Goal: Transaction & Acquisition: Purchase product/service

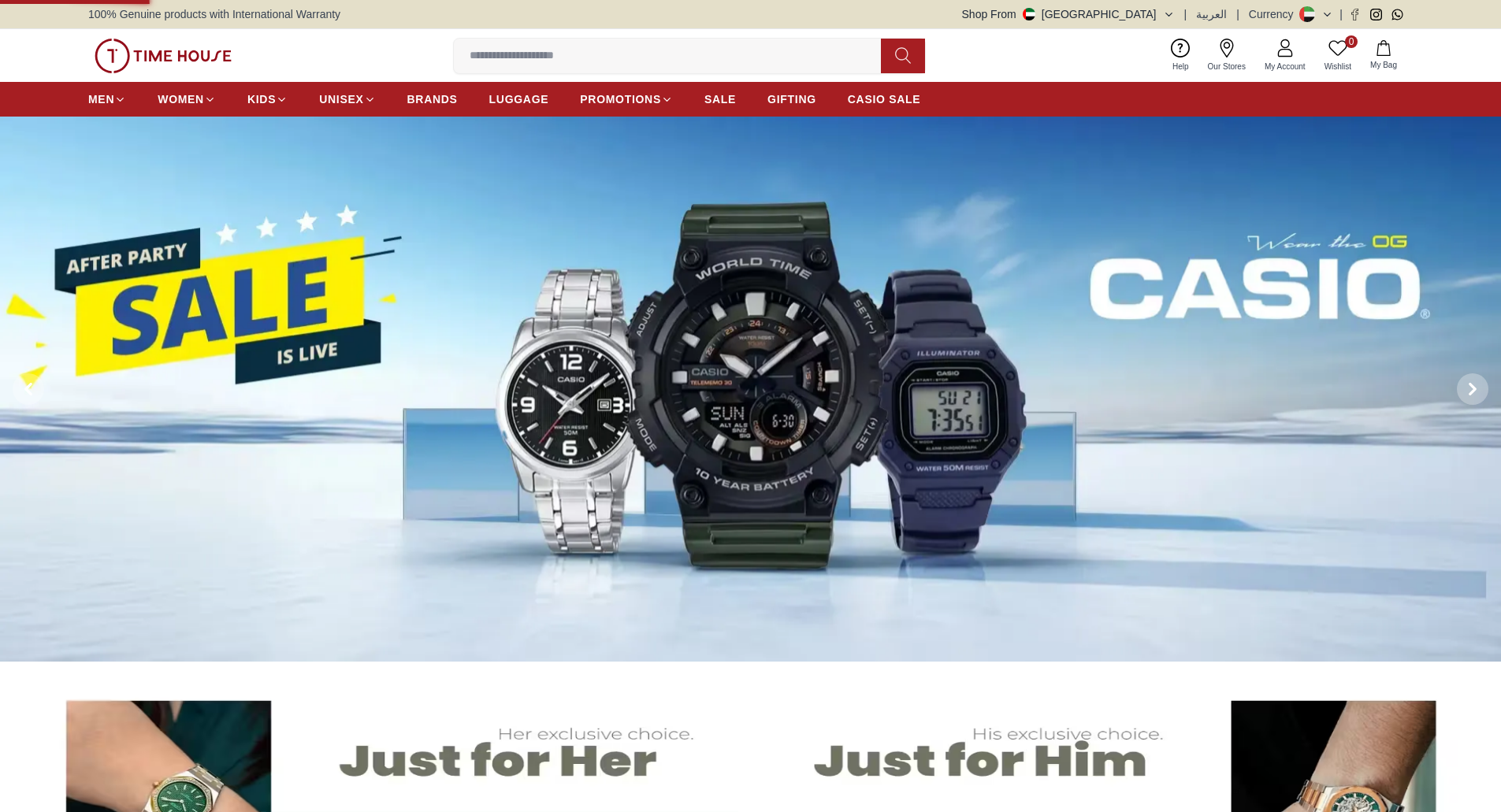
scroll to position [709, 0]
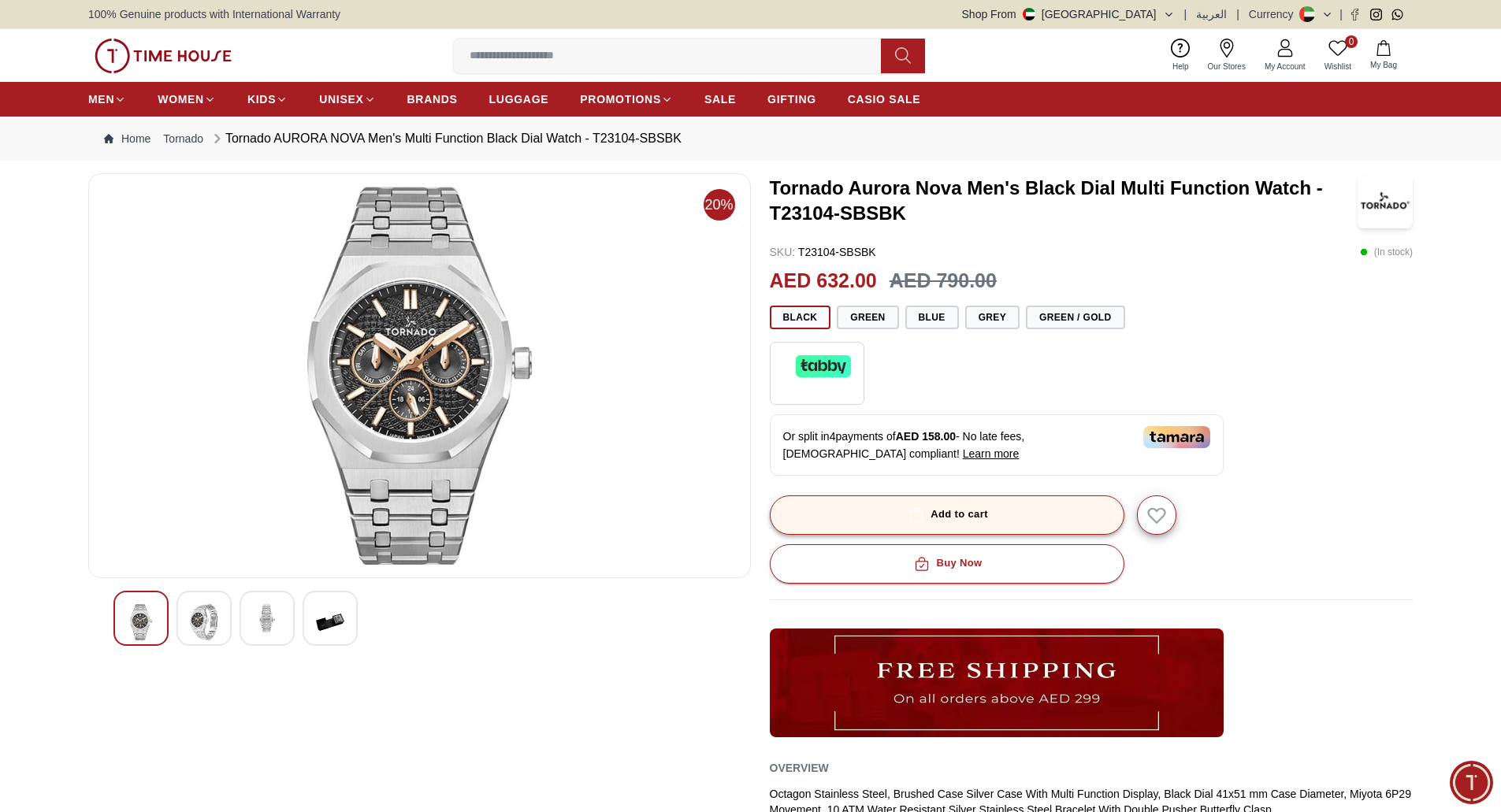
click at [999, 513] on button "Add to cart" at bounding box center [947, 515] width 355 height 39
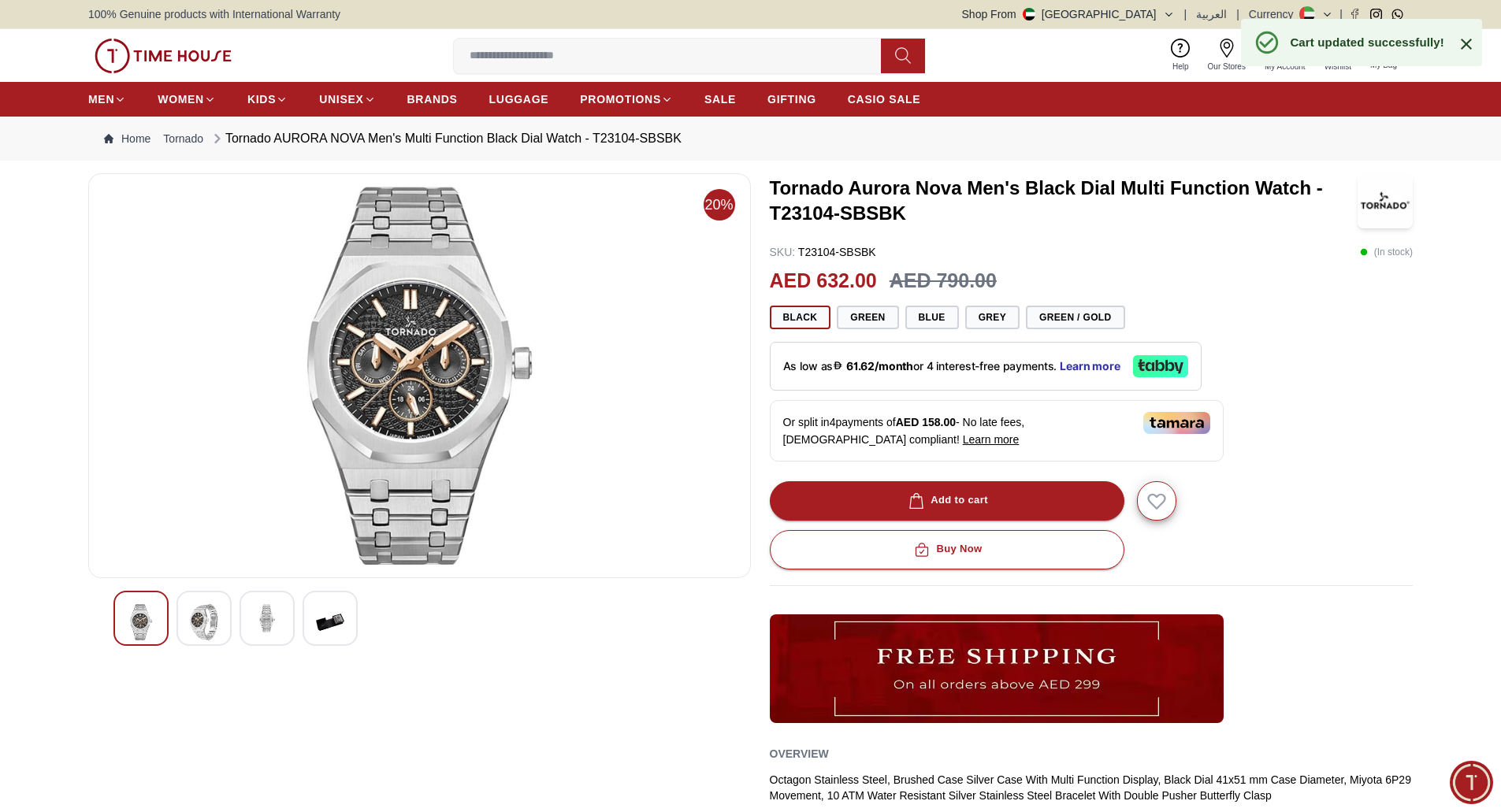
click at [1464, 38] on icon at bounding box center [1466, 44] width 19 height 19
click at [1371, 54] on button "1 My Bag" at bounding box center [1383, 55] width 46 height 37
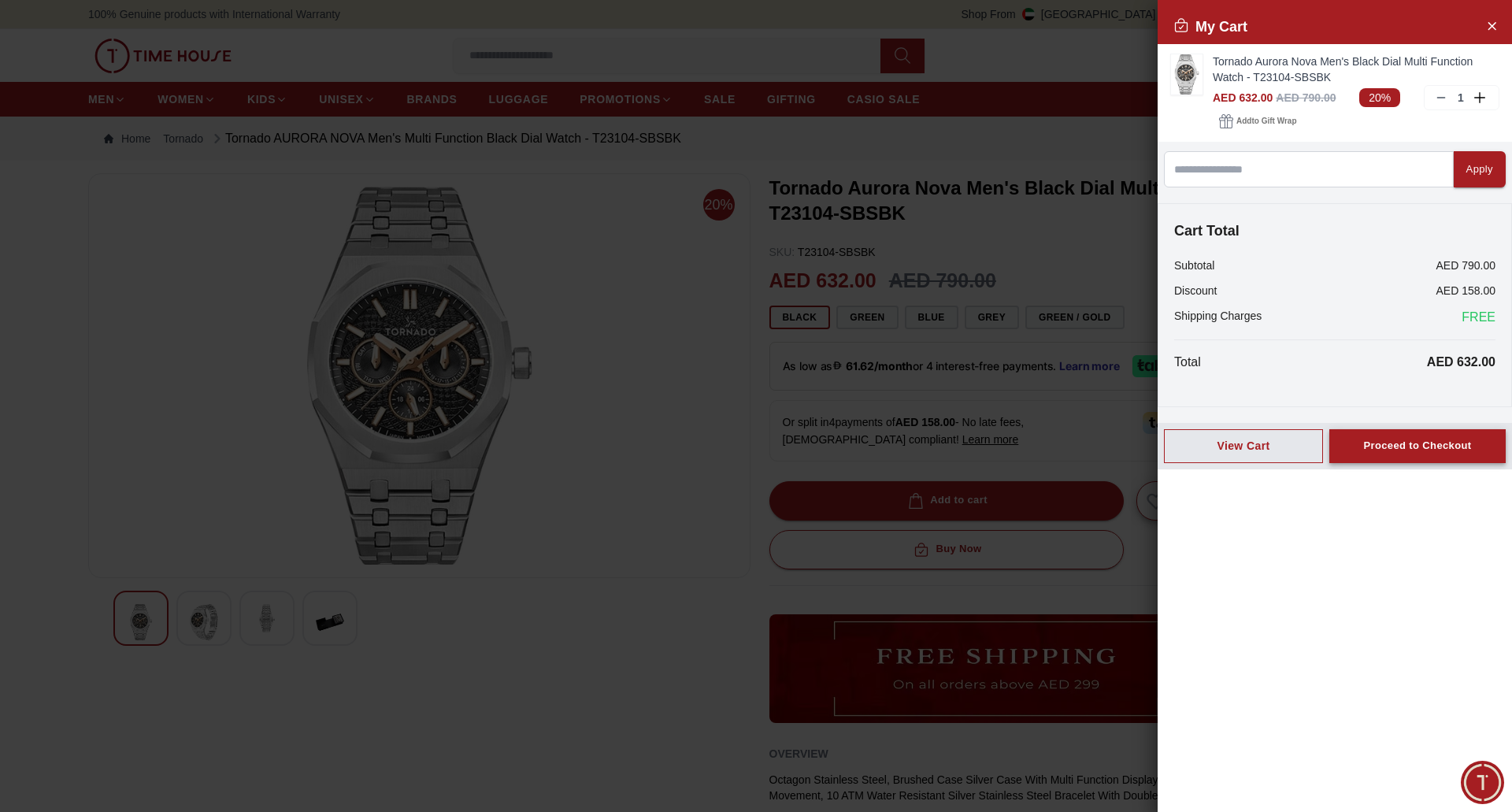
click at [1448, 452] on div "Proceed to Checkout" at bounding box center [1417, 446] width 108 height 18
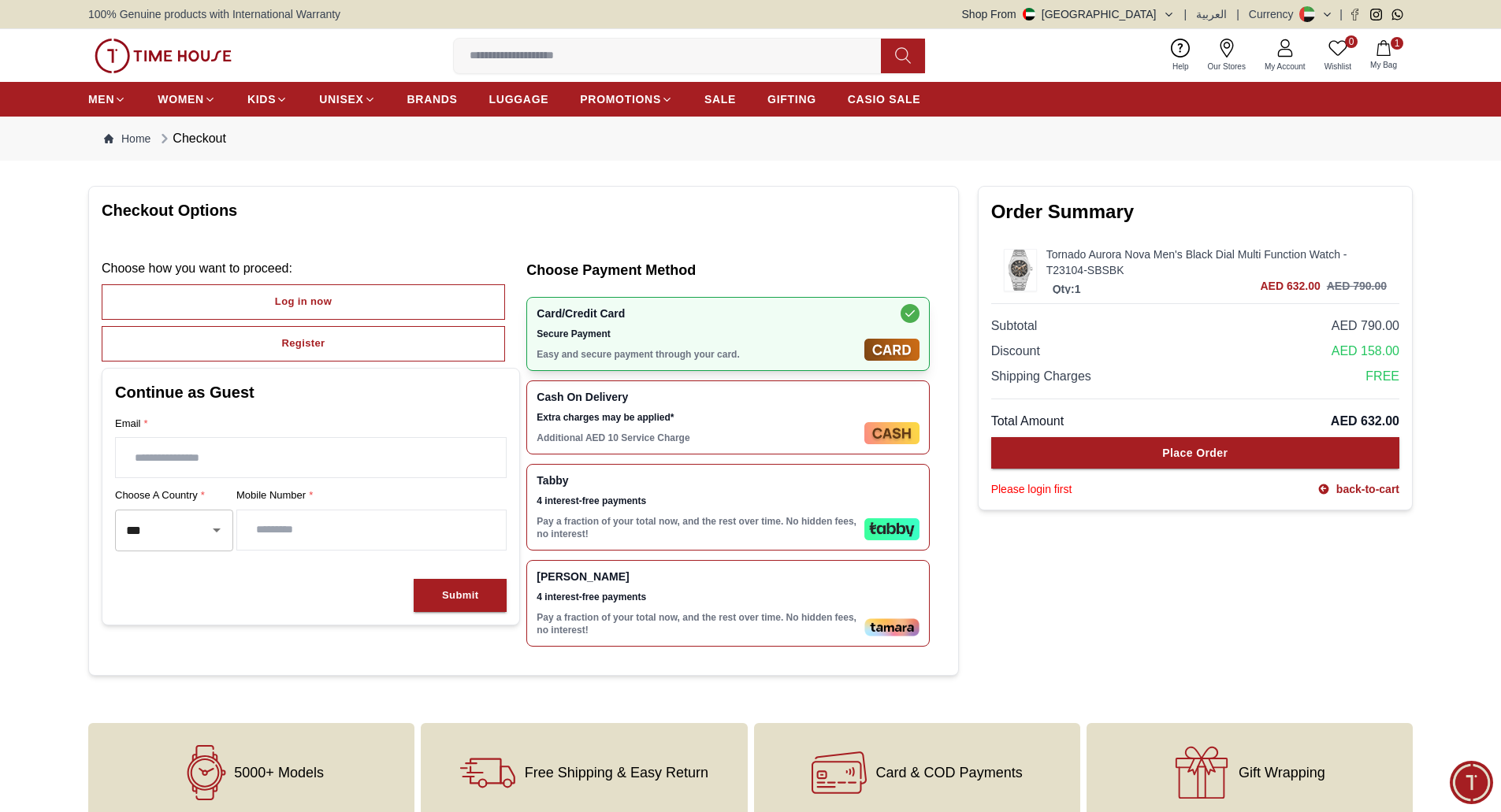
click at [257, 468] on input "text" at bounding box center [310, 457] width 390 height 39
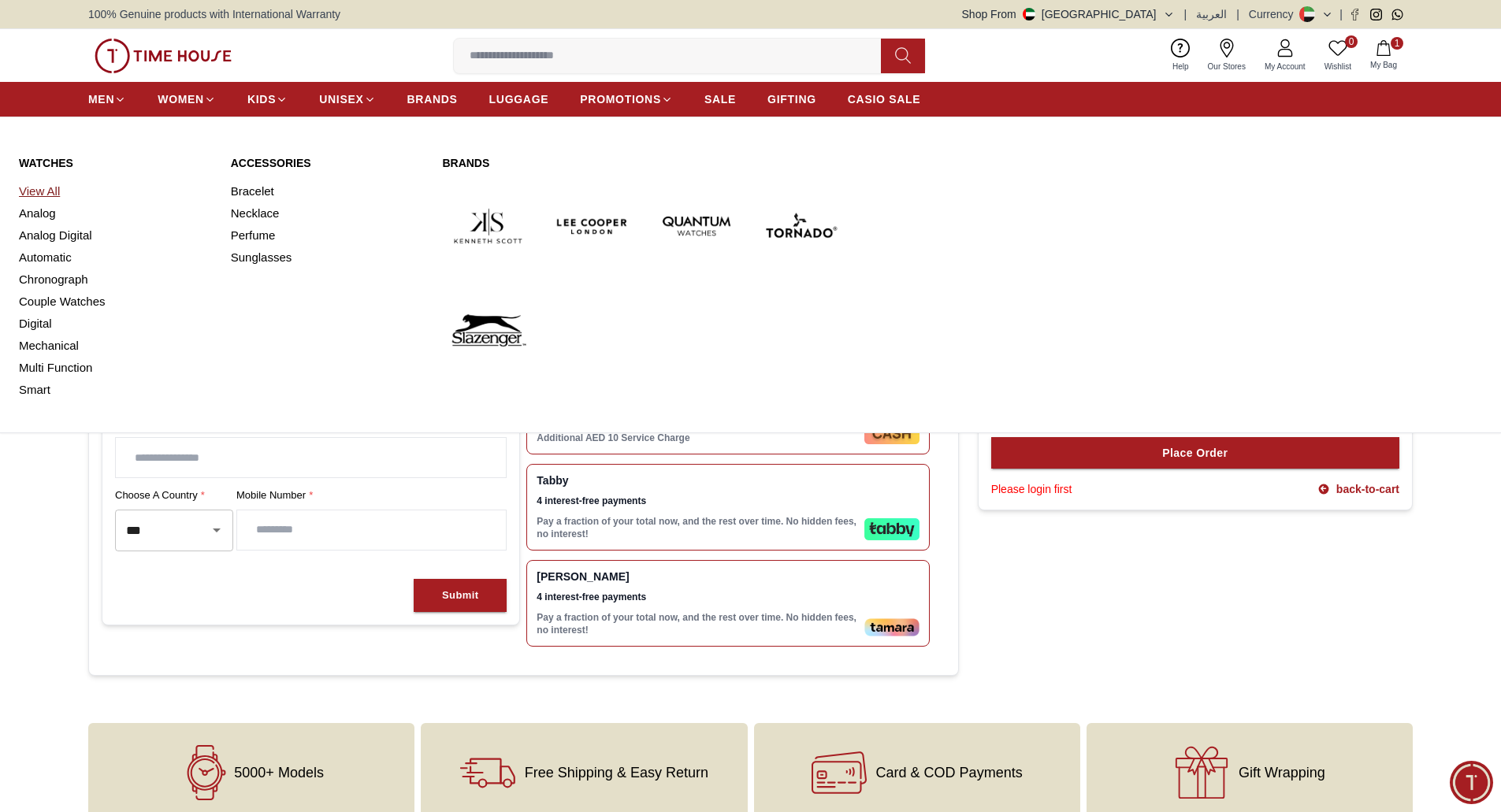
click at [41, 197] on link "View All" at bounding box center [116, 191] width 193 height 22
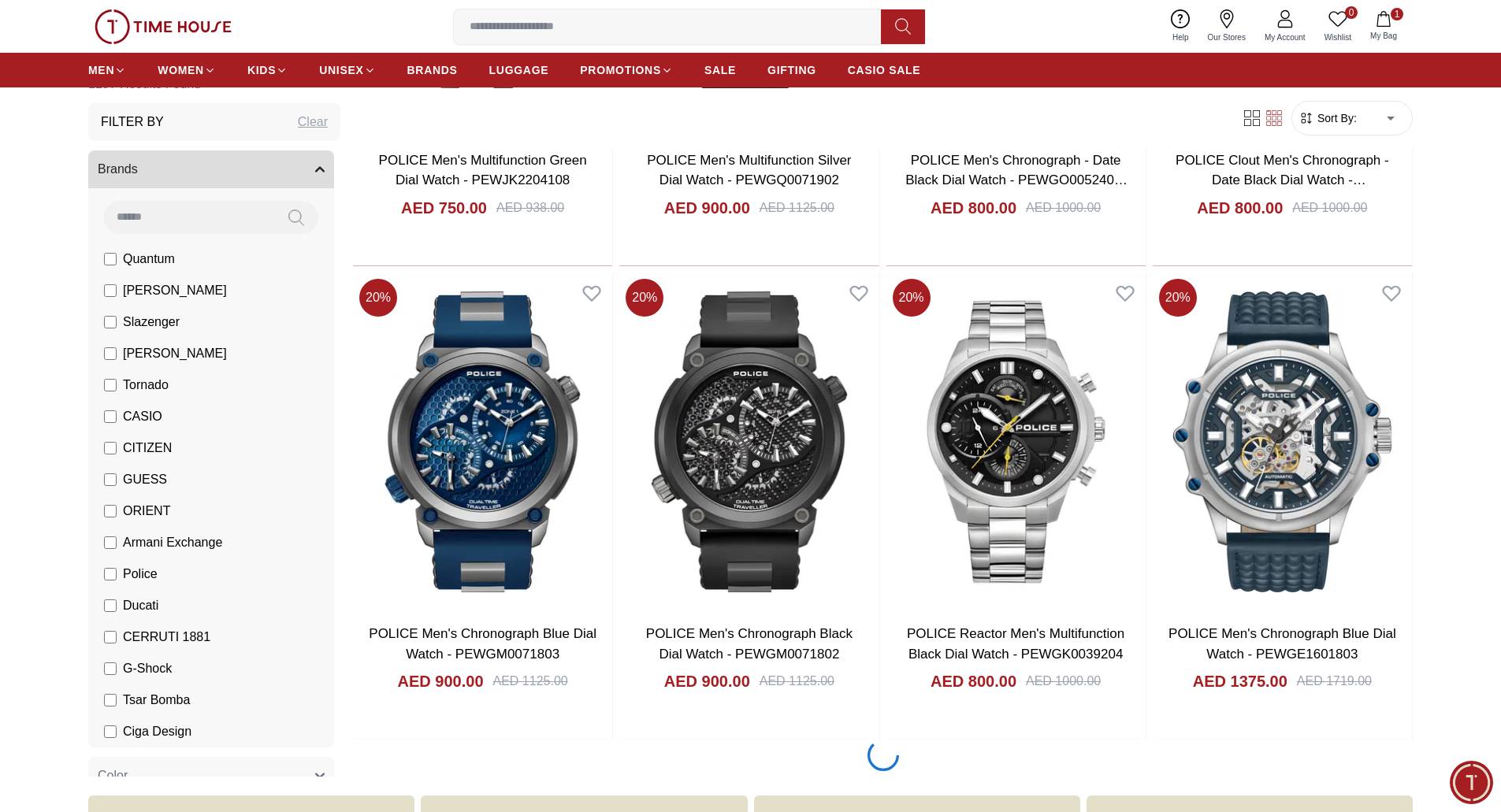
scroll to position [2206, 0]
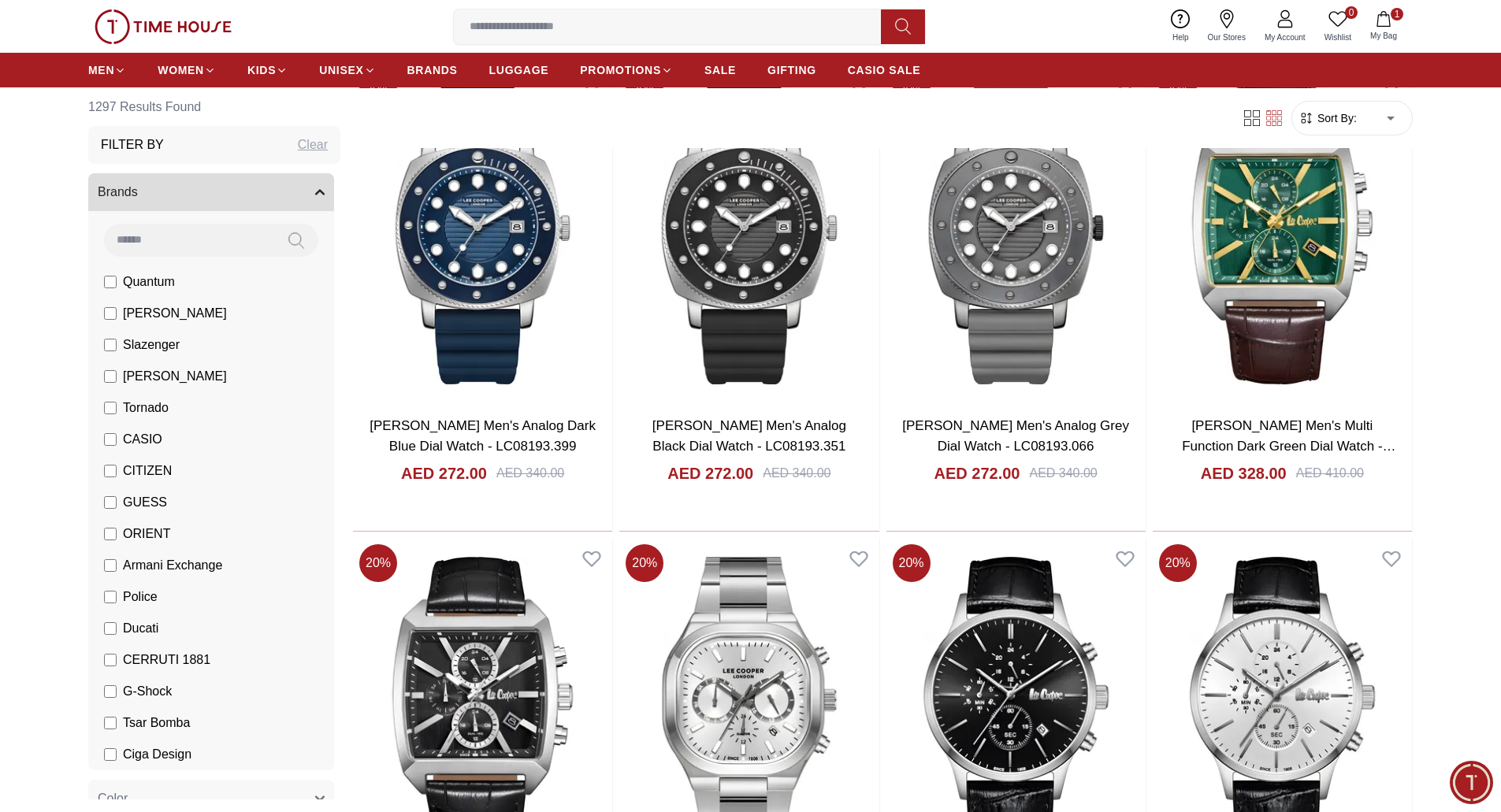
scroll to position [4255, 0]
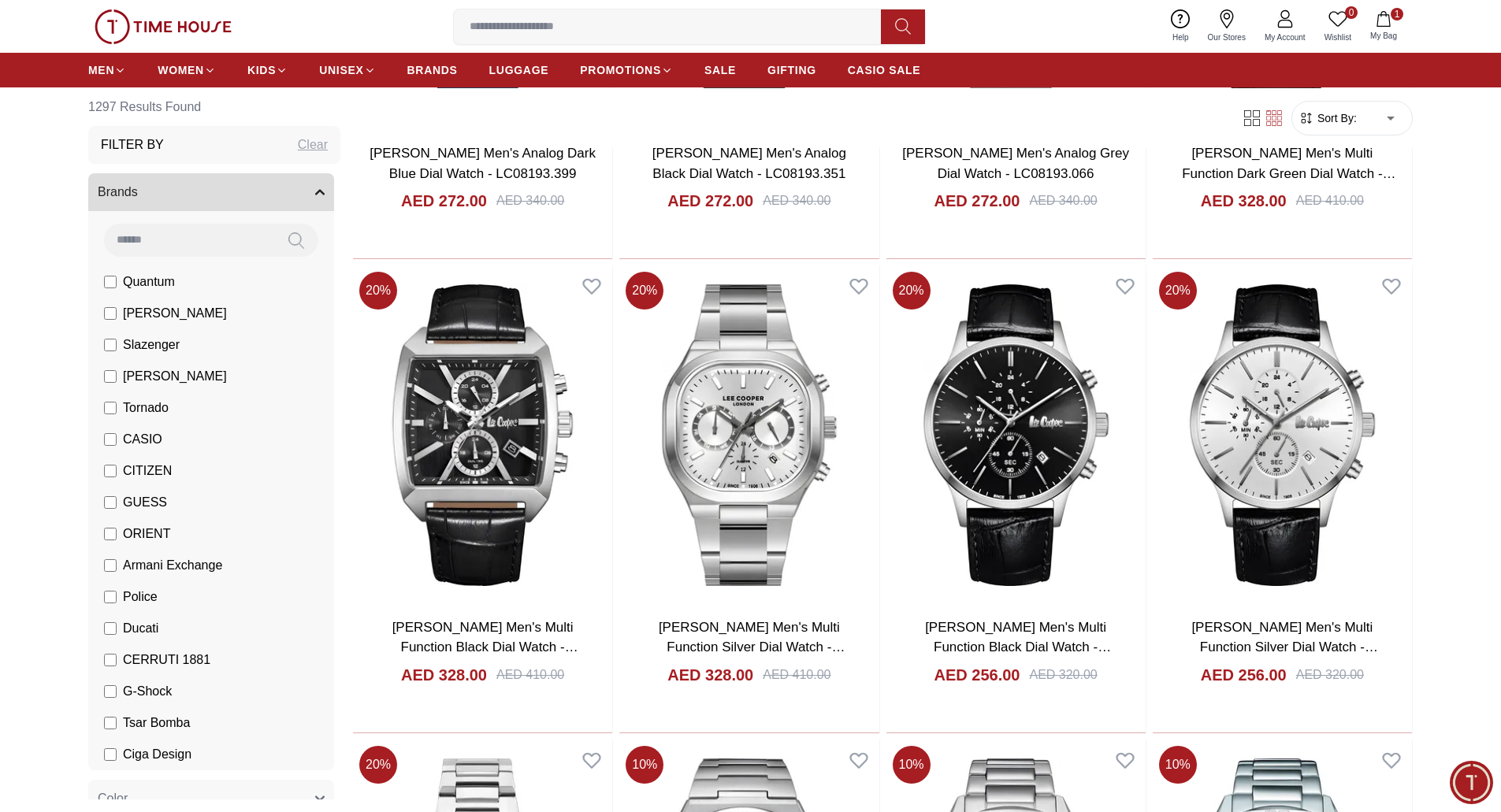
click at [109, 290] on label "Quantum" at bounding box center [139, 282] width 71 height 19
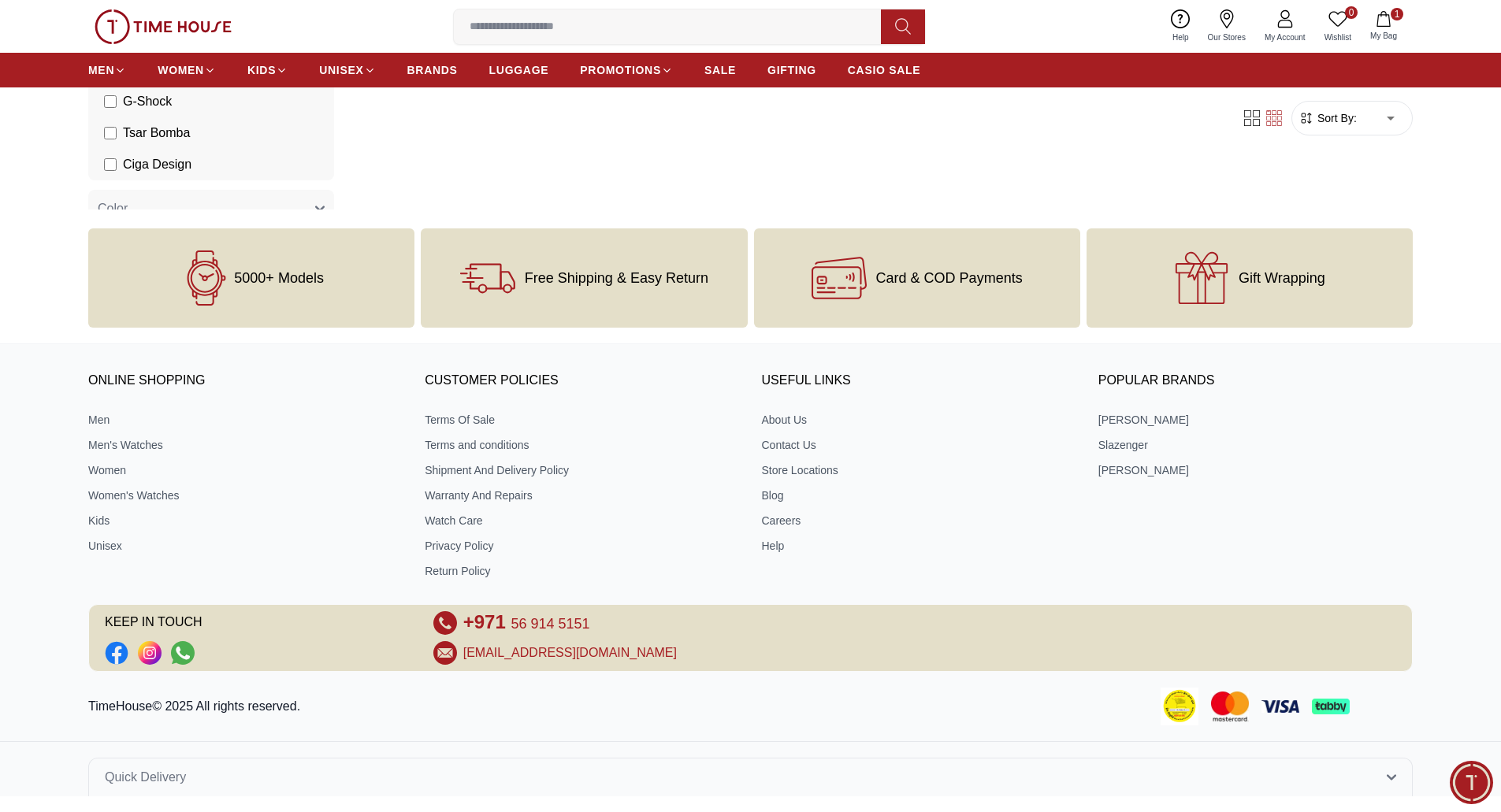
scroll to position [675, 0]
